Goal: Transaction & Acquisition: Obtain resource

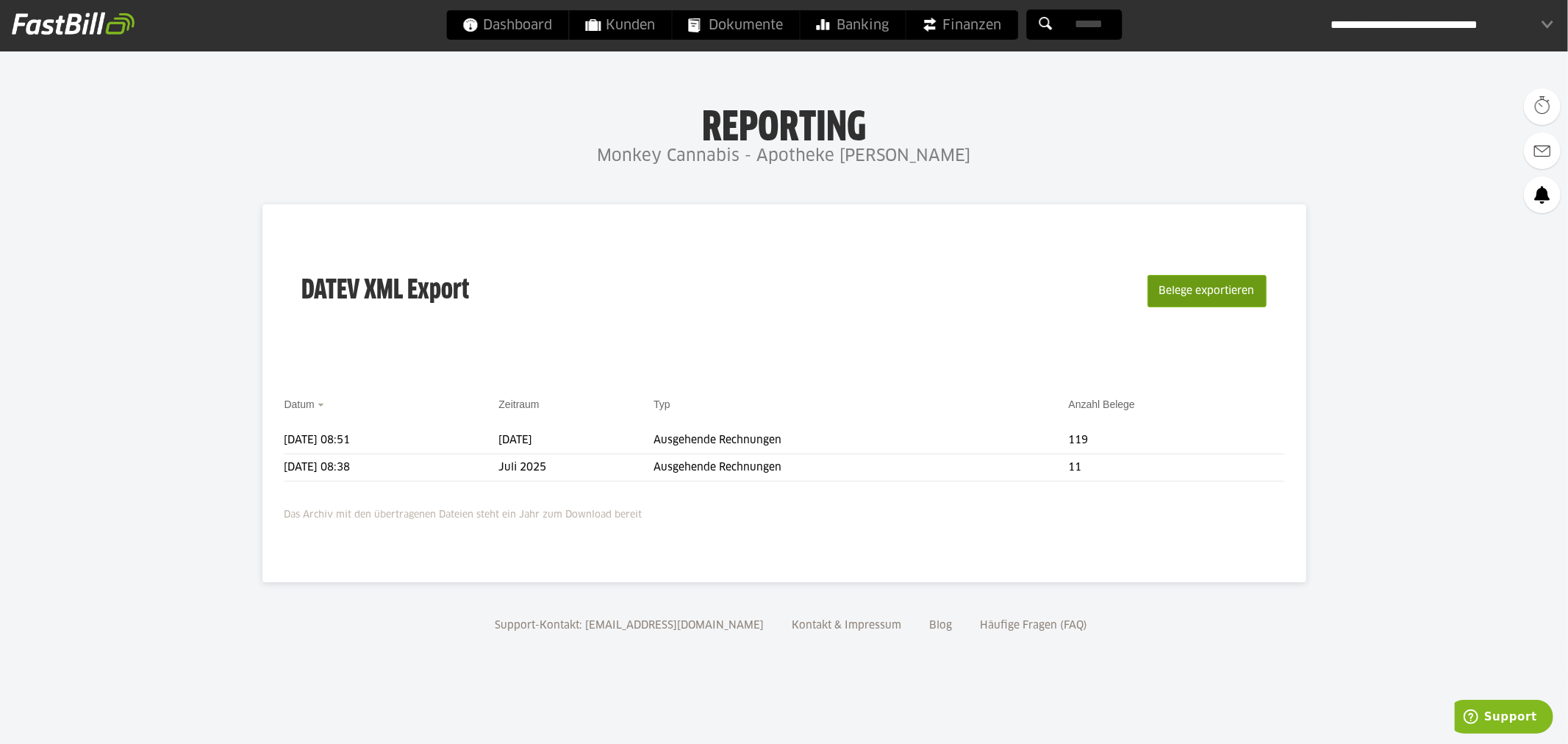
click at [1196, 290] on button "Belege exportieren" at bounding box center [1207, 291] width 119 height 32
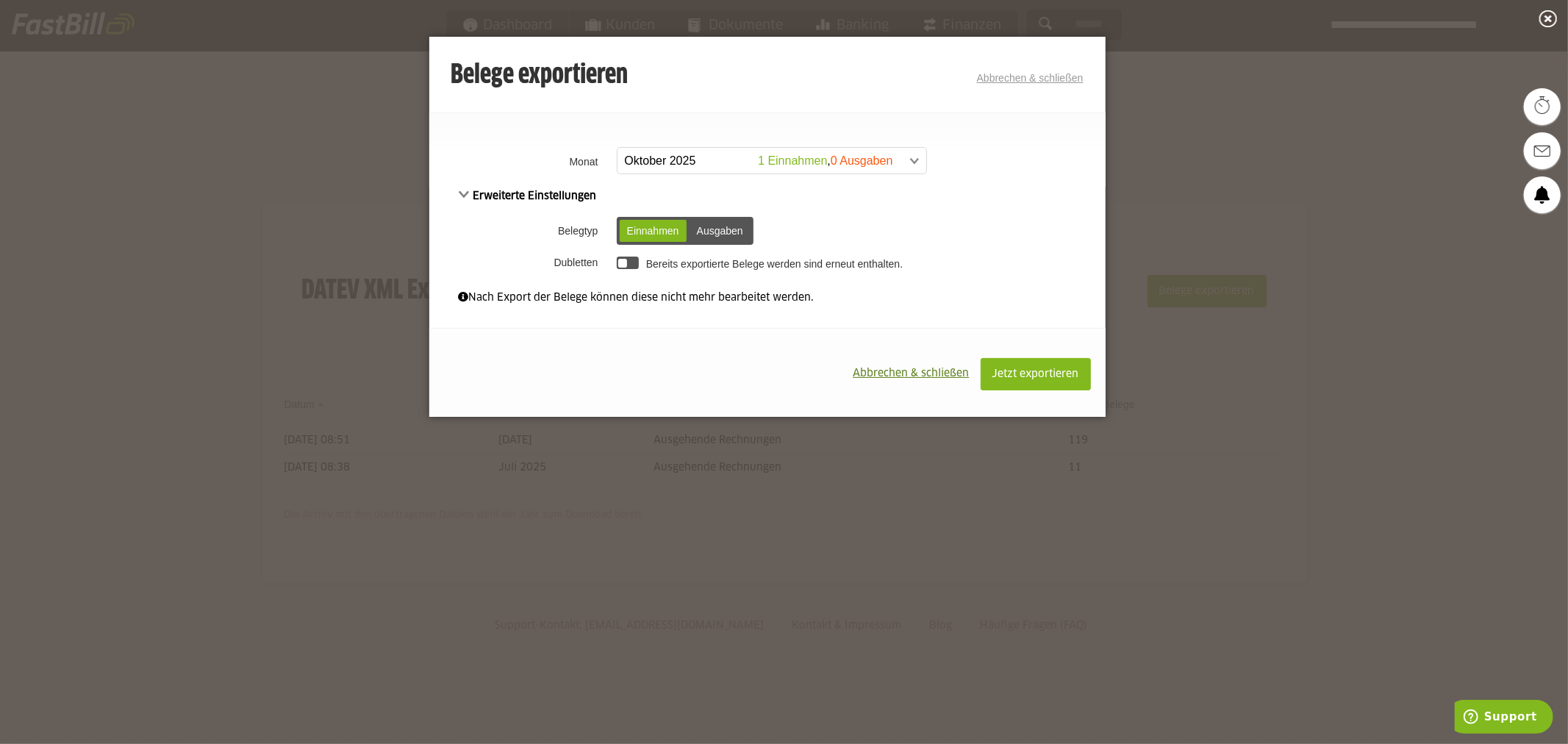
click at [717, 160] on span at bounding box center [764, 160] width 309 height 26
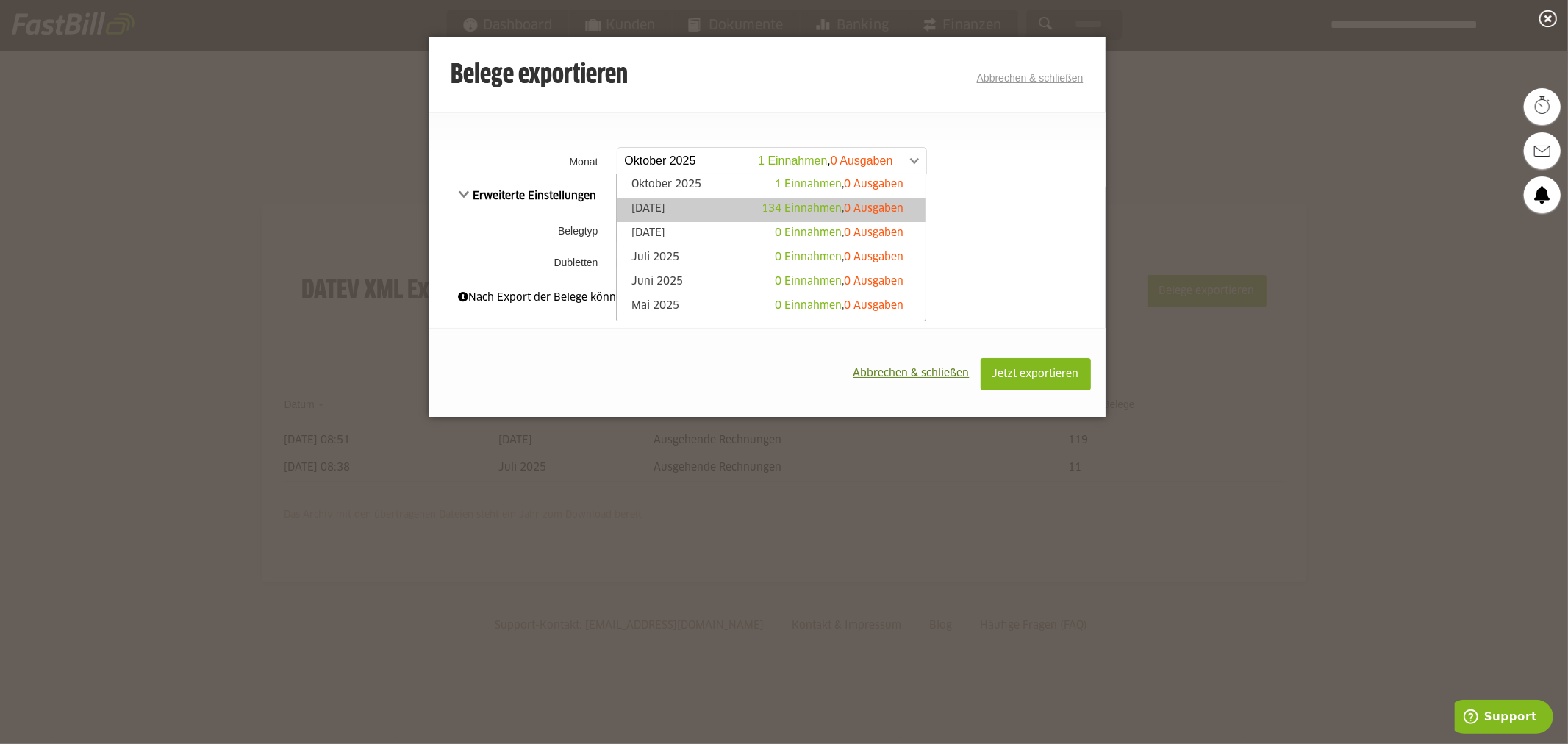
click at [698, 204] on link "September 2025 134 Einnahmen , 0 Ausgaben" at bounding box center [771, 209] width 294 height 17
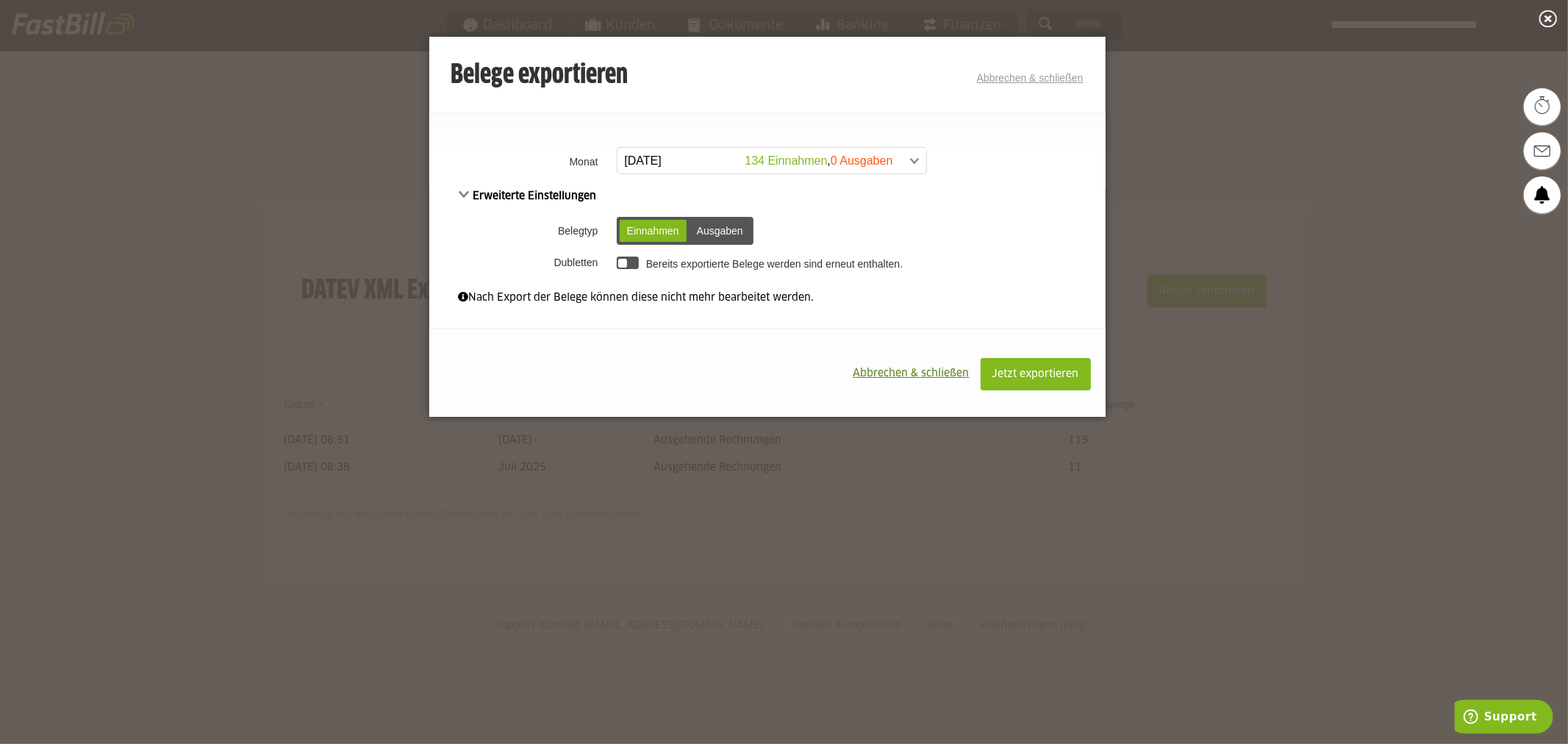
click at [468, 192] on span "Erweiterte Einstellungen" at bounding box center [527, 197] width 138 height 11
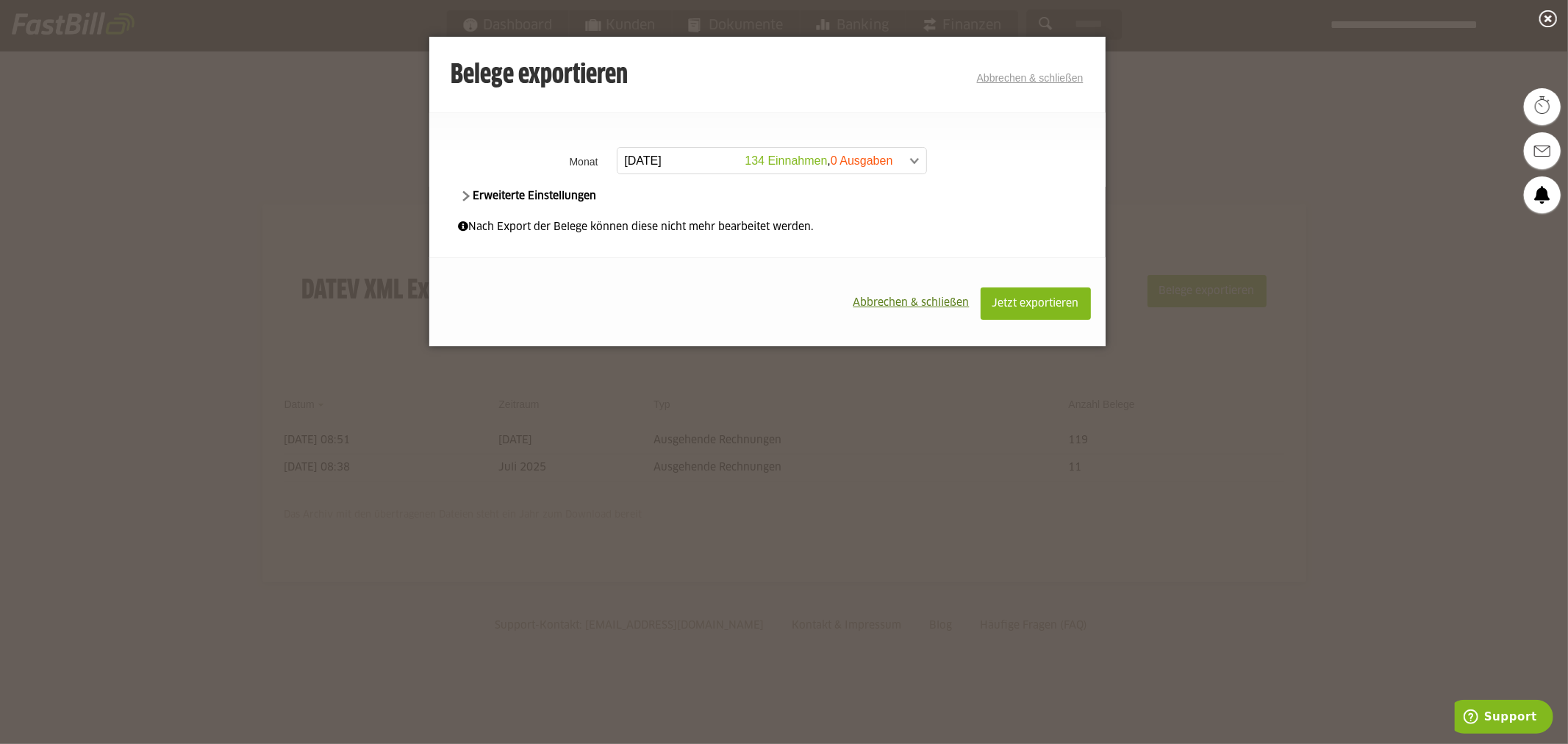
click at [468, 192] on span "Erweiterte Einstellungen" at bounding box center [527, 197] width 138 height 11
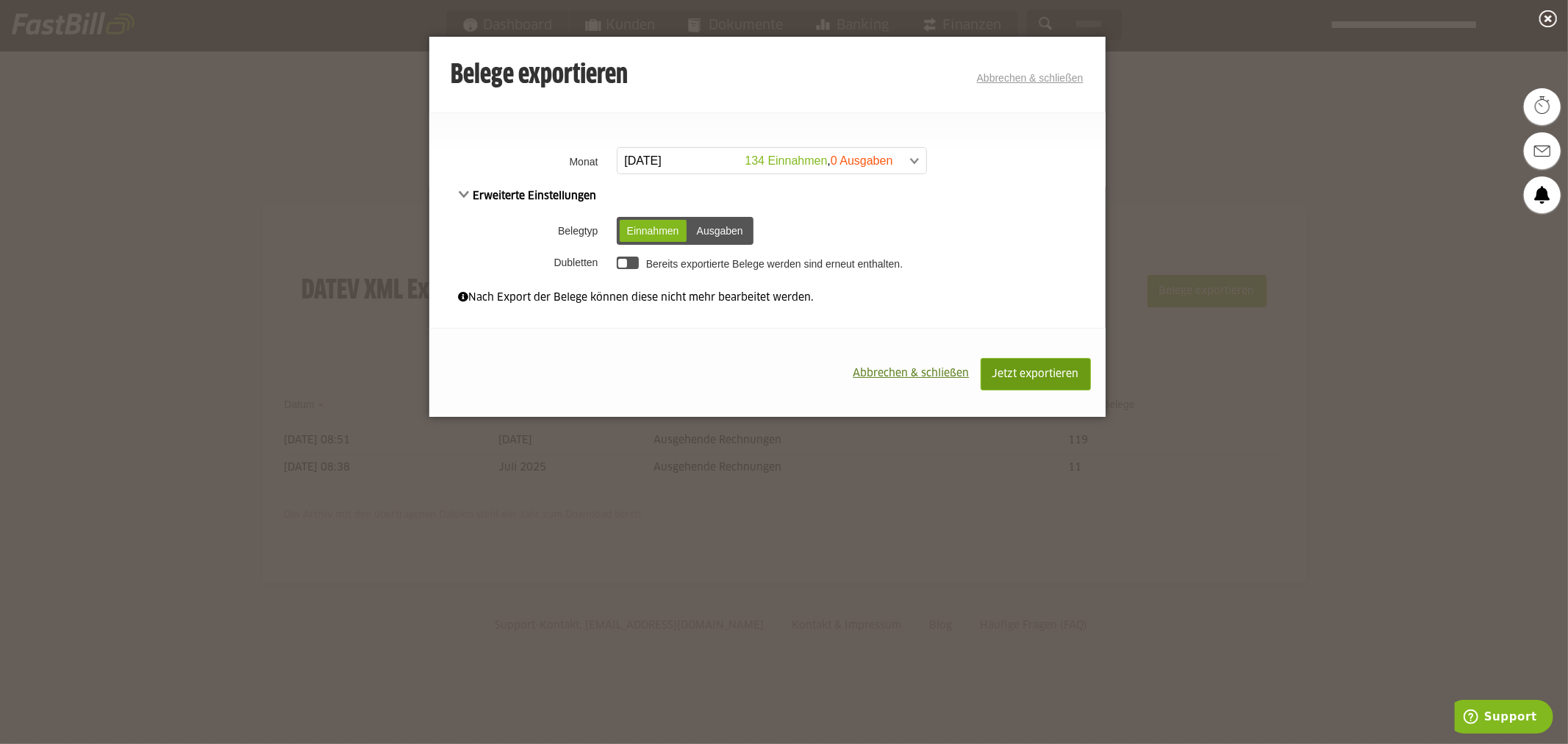
click at [1042, 370] on span "Jetzt exportieren" at bounding box center [1036, 374] width 87 height 11
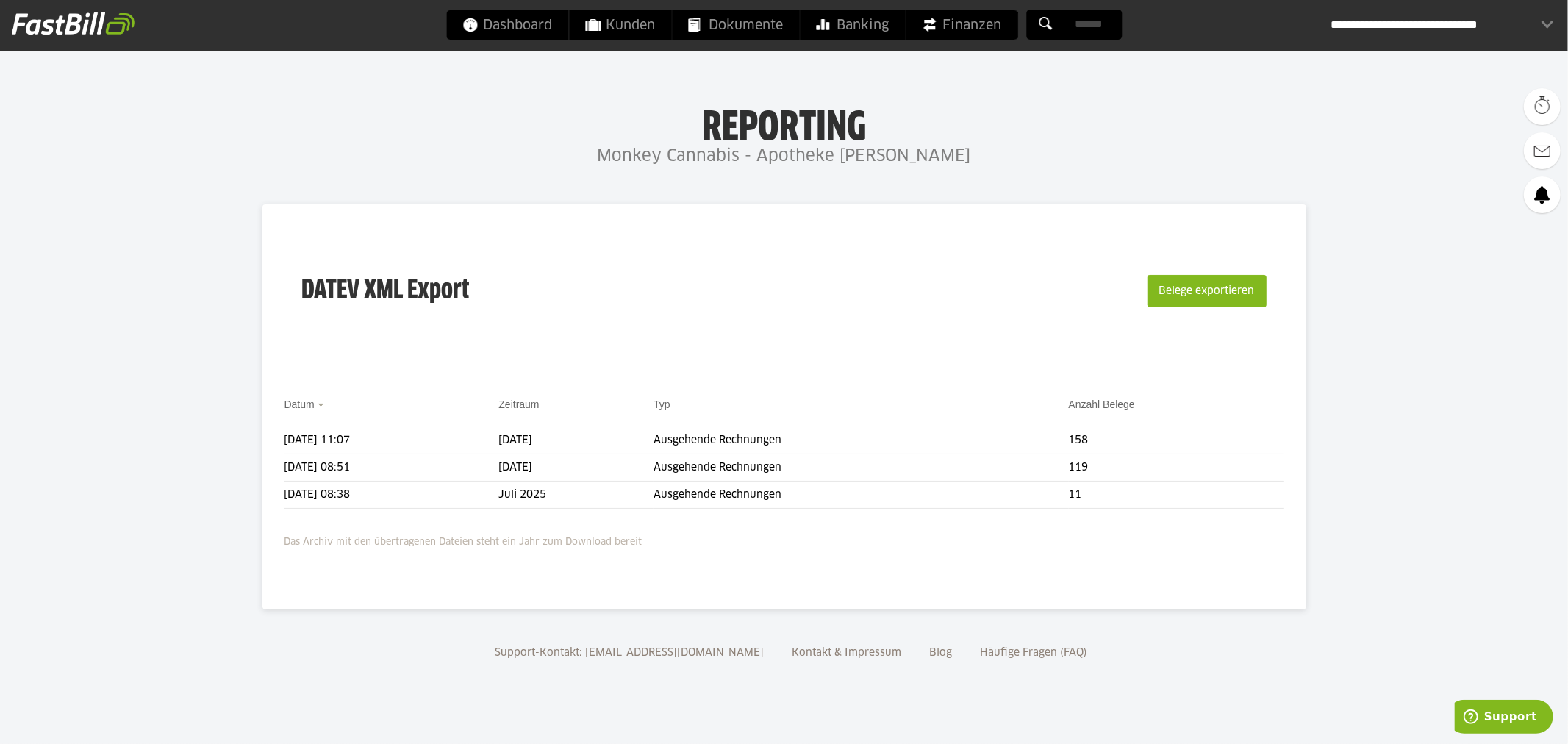
click at [1435, 538] on body "Dashboard Kunden Dokumente Banking Finanzen Add-ons" at bounding box center [784, 372] width 1568 height 744
click at [255, 439] on span at bounding box center [266, 440] width 37 height 29
click at [276, 460] on link "Download" at bounding box center [287, 459] width 78 height 17
click at [262, 440] on span "Download" at bounding box center [266, 440] width 37 height 29
click at [278, 458] on link "Download" at bounding box center [287, 459] width 78 height 17
